Goal: Transaction & Acquisition: Download file/media

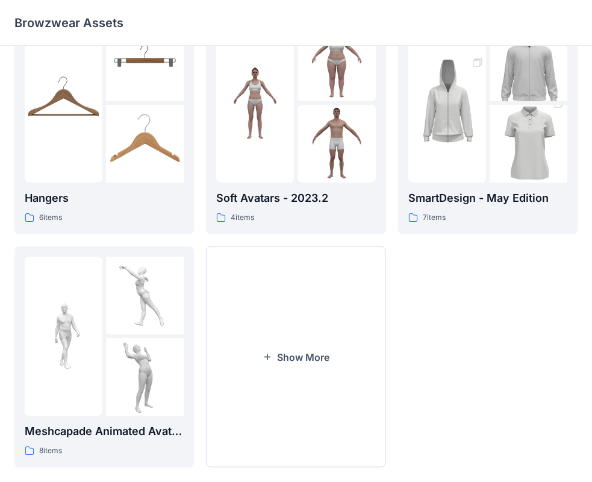
scroll to position [299, 0]
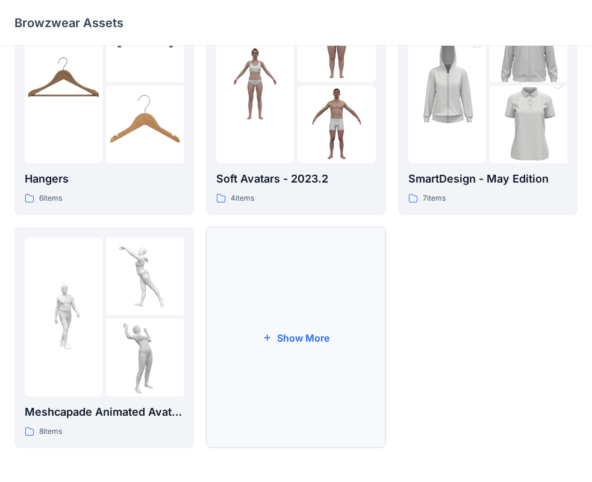
click at [291, 318] on button "Show More" at bounding box center [295, 337] width 179 height 221
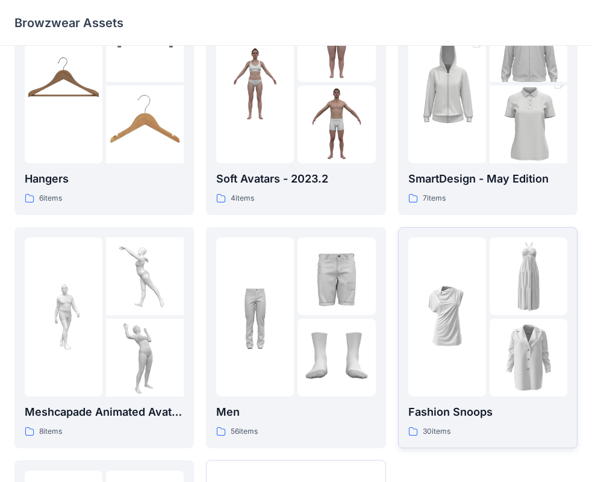
click at [492, 339] on img at bounding box center [528, 357] width 78 height 78
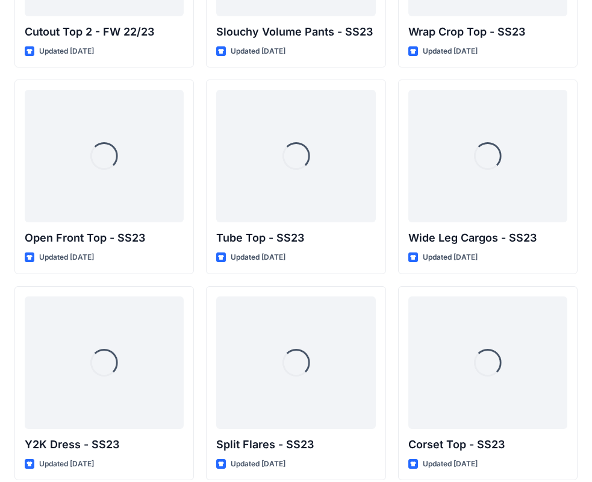
scroll to position [810, 0]
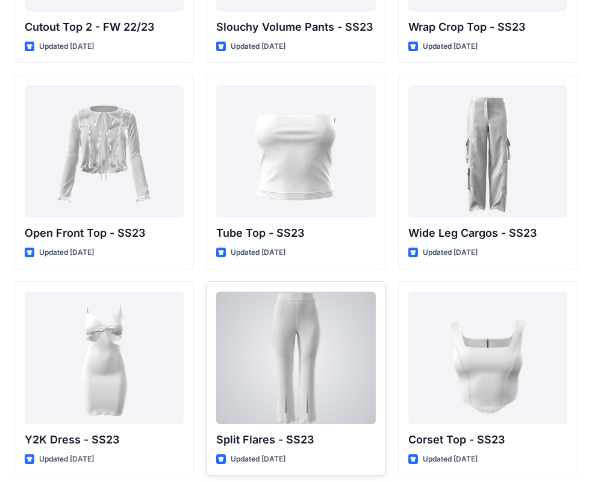
click at [306, 442] on p "Split Flares - SS23" at bounding box center [295, 439] width 159 height 17
click at [256, 421] on div at bounding box center [295, 357] width 159 height 132
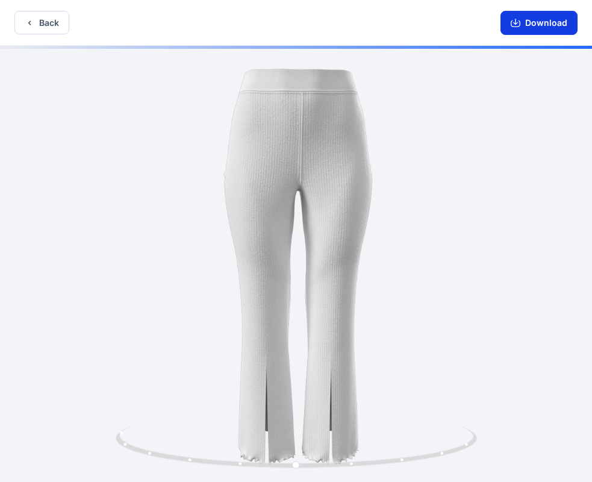
click at [538, 25] on button "Download" at bounding box center [538, 23] width 77 height 24
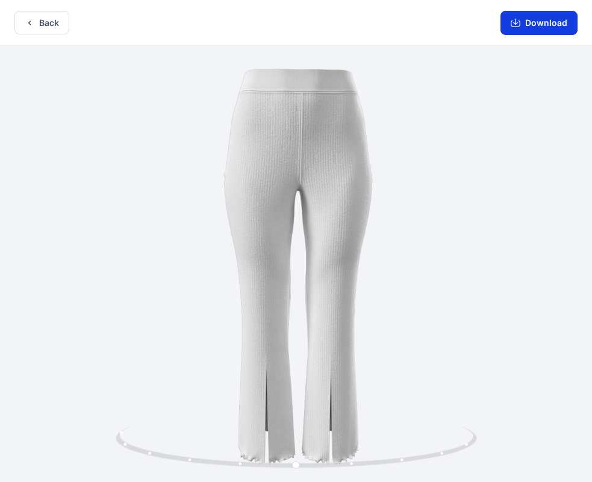
click at [532, 18] on button "Download" at bounding box center [538, 23] width 77 height 24
